Goal: Check status

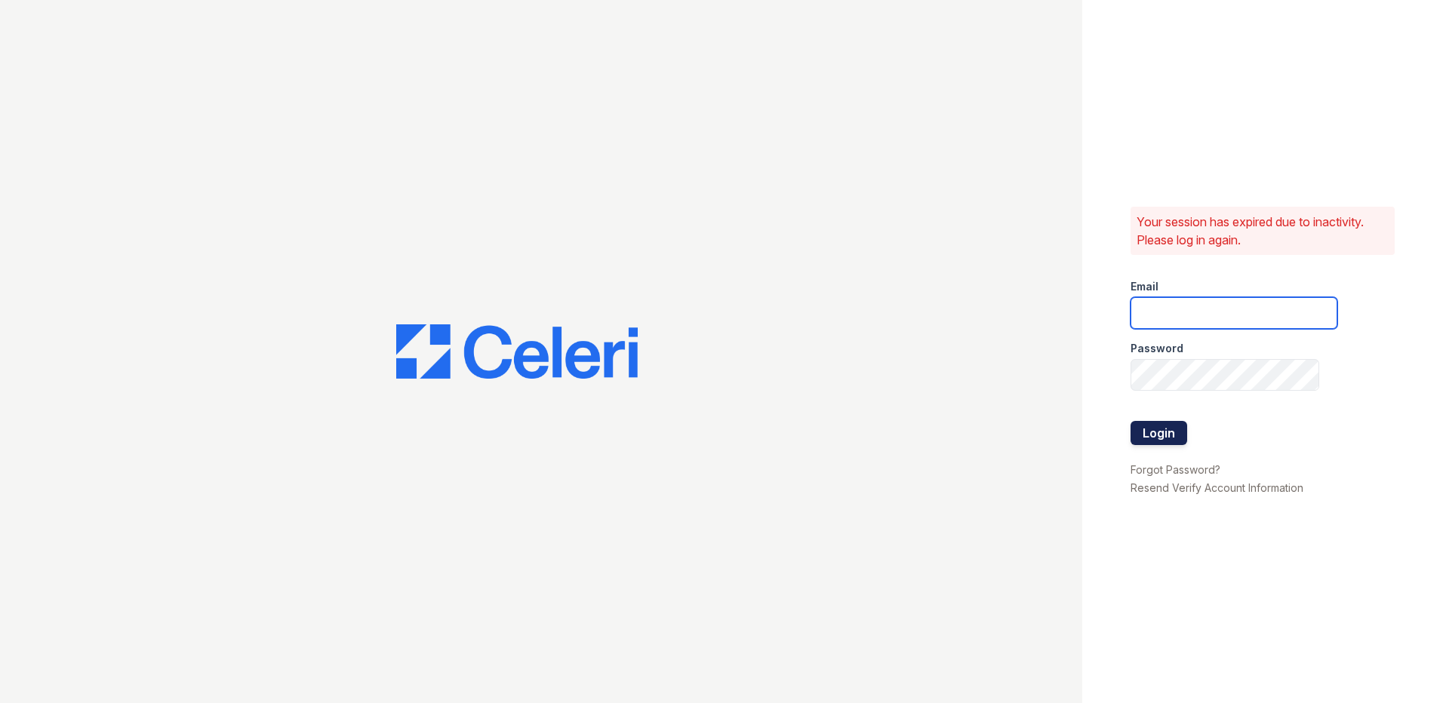
type input "alturasandrews@trinity-pm.com"
click at [1160, 438] on button "Login" at bounding box center [1158, 433] width 57 height 24
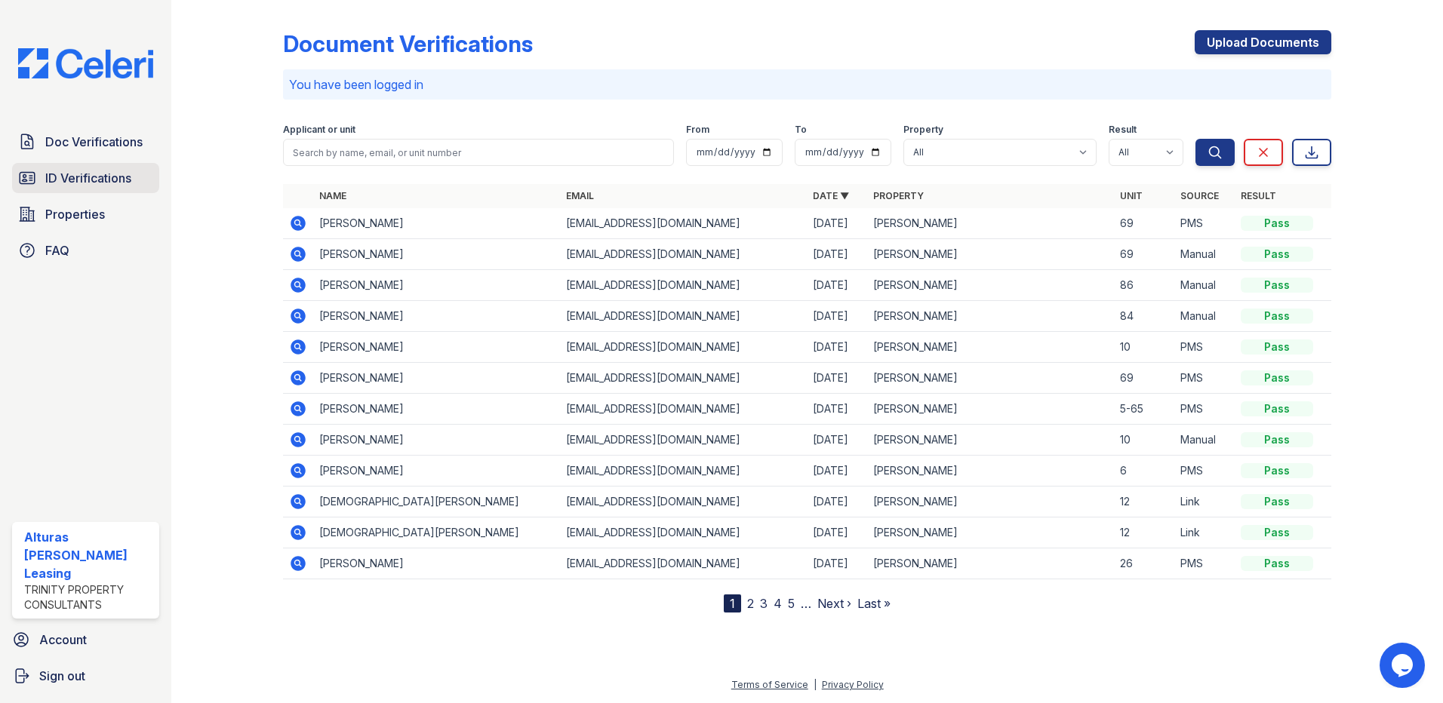
click at [106, 180] on span "ID Verifications" at bounding box center [88, 178] width 86 height 18
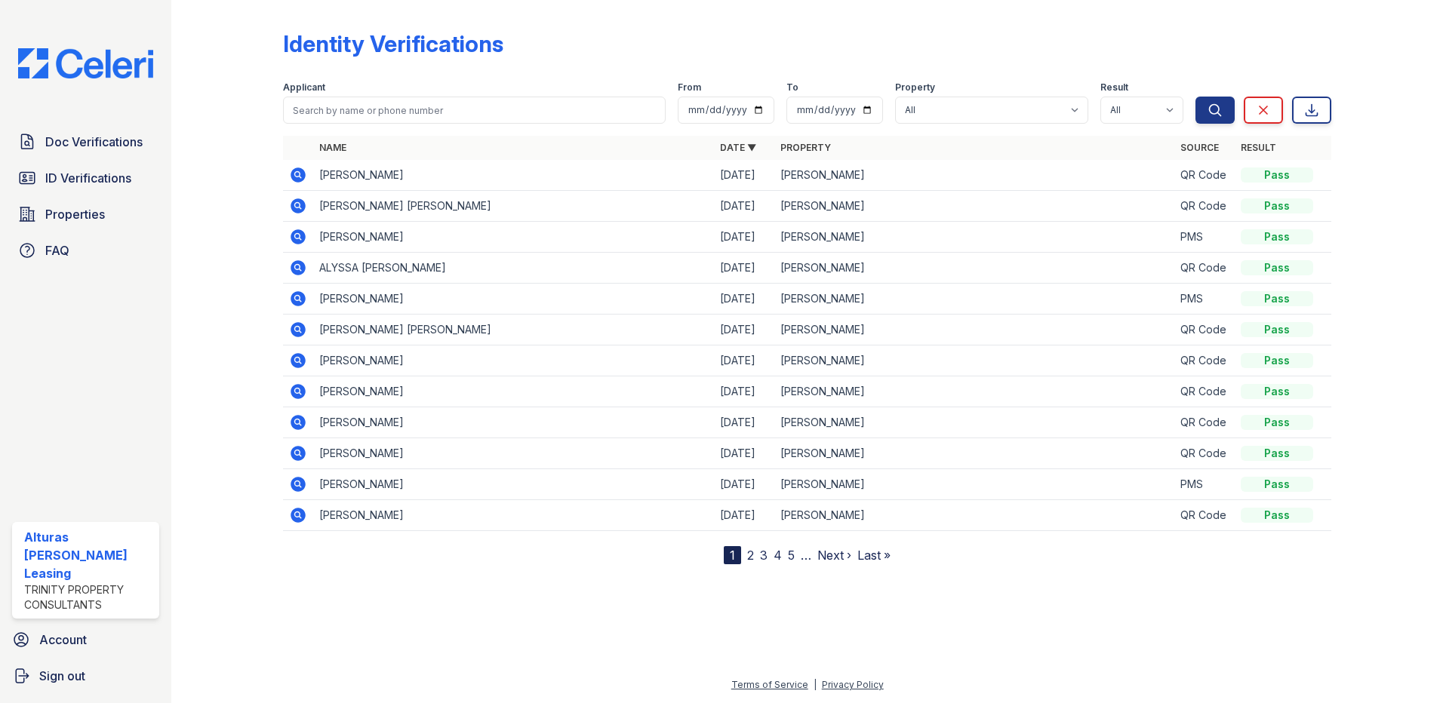
click at [343, 178] on td "MARIANA VELAZQUEZ" at bounding box center [513, 175] width 401 height 31
click at [300, 175] on icon at bounding box center [298, 175] width 18 height 18
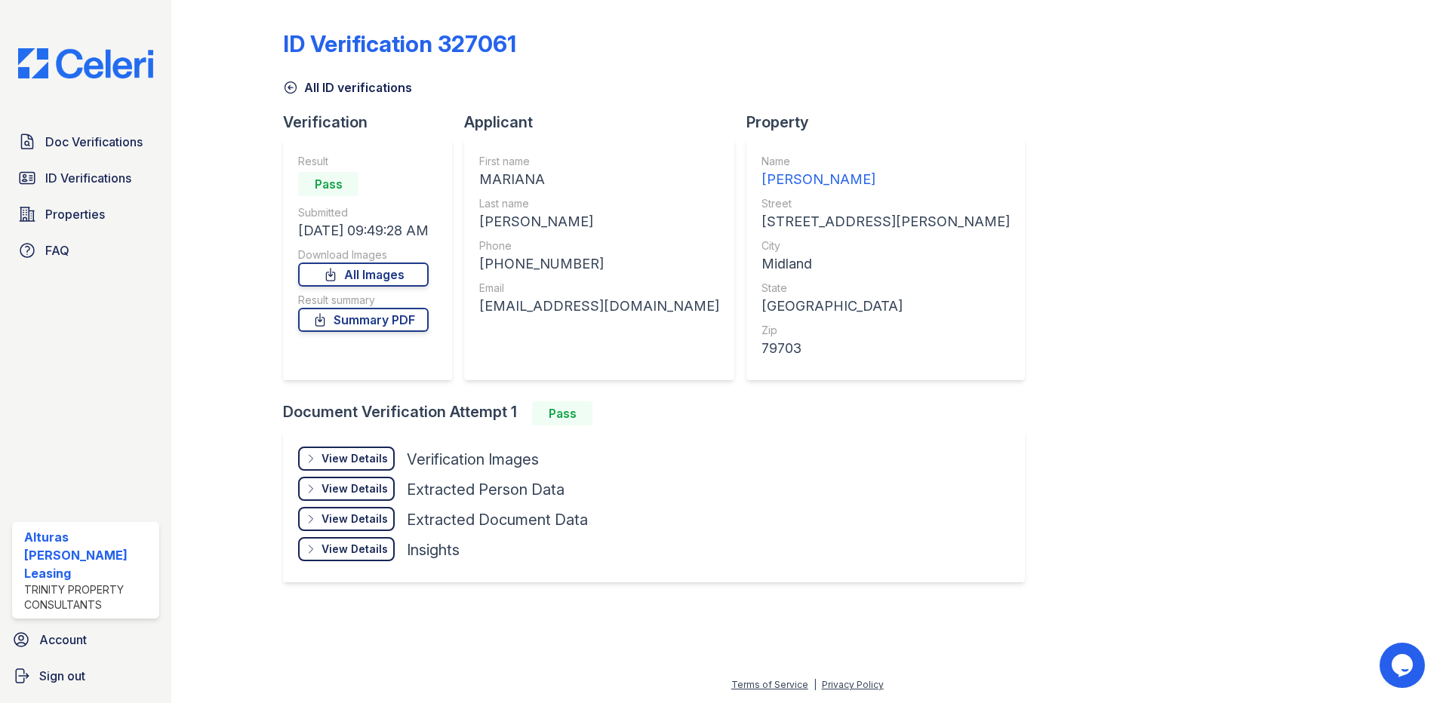
click at [342, 459] on div "View Details" at bounding box center [354, 458] width 66 height 15
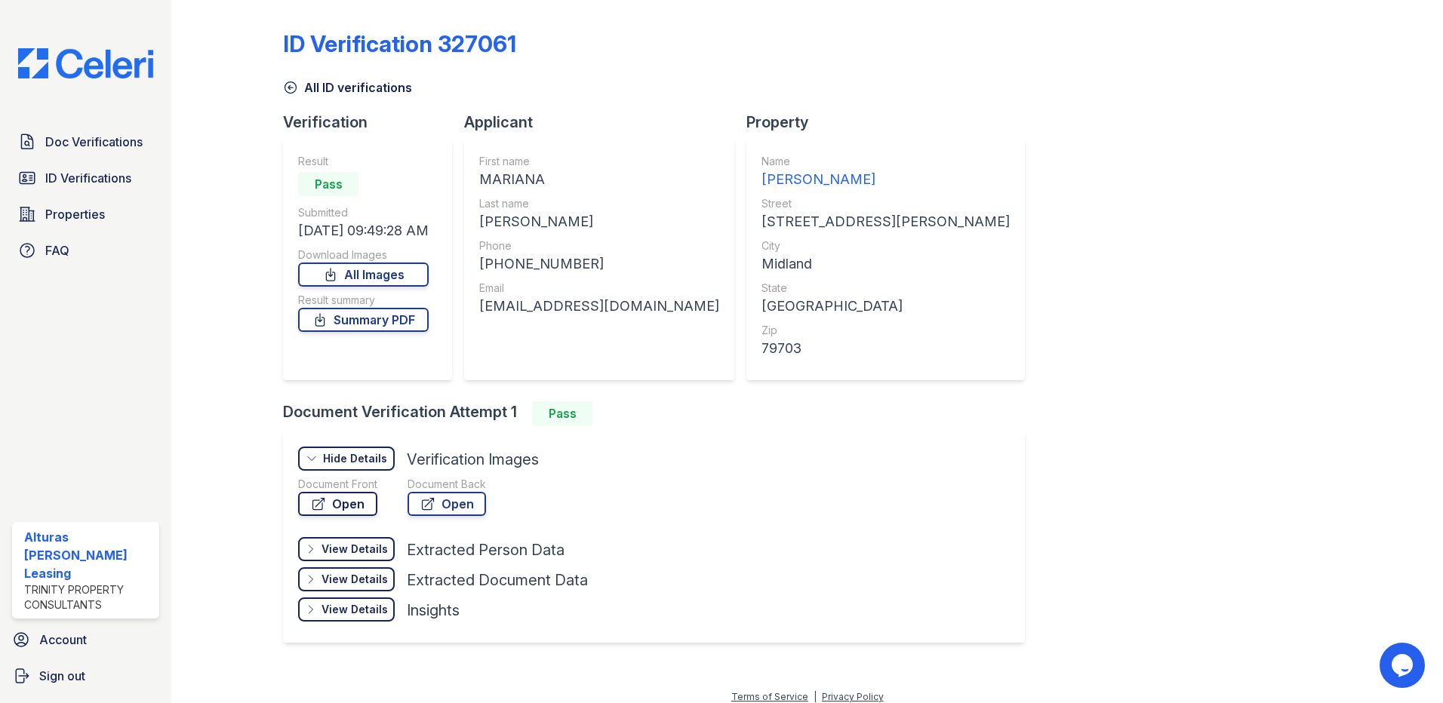
click at [346, 508] on link "Open" at bounding box center [337, 504] width 79 height 24
